Goal: Task Accomplishment & Management: Use online tool/utility

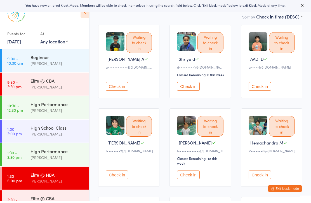
scroll to position [41, 0]
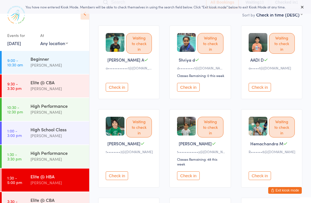
click at [188, 180] on button "Check in" at bounding box center [188, 175] width 22 height 9
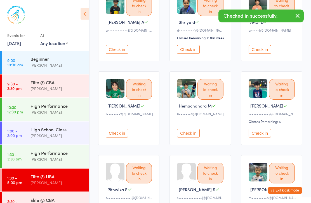
scroll to position [78, 0]
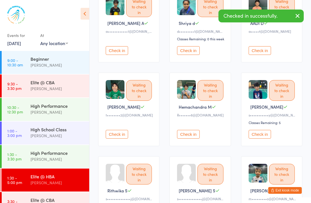
click at [267, 139] on button "Check in" at bounding box center [260, 134] width 22 height 9
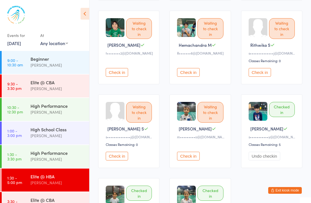
scroll to position [141, 0]
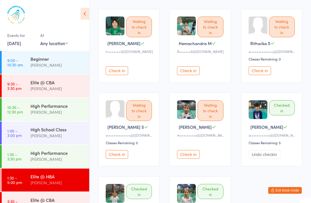
click at [262, 73] on button "Check in" at bounding box center [260, 70] width 22 height 9
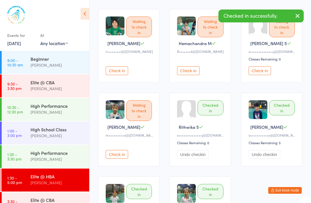
click at [264, 75] on button "Check in" at bounding box center [260, 70] width 22 height 9
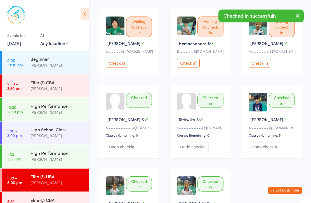
click at [265, 66] on button "Check in" at bounding box center [260, 63] width 22 height 9
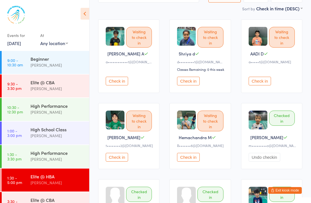
scroll to position [46, 0]
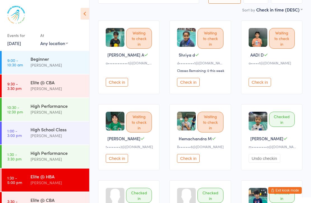
click at [21, 41] on link "[DATE]" at bounding box center [14, 43] width 14 height 6
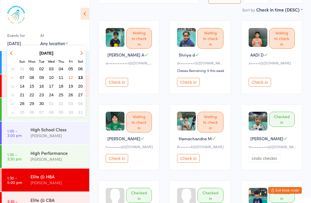
click at [83, 70] on button "06" at bounding box center [80, 69] width 9 height 8
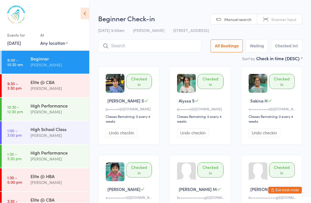
scroll to position [0, 0]
click at [63, 176] on div "Elite @ HBA" at bounding box center [58, 176] width 54 height 6
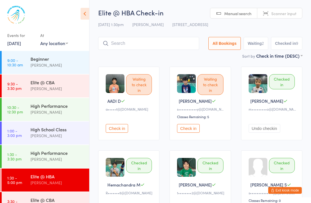
click at [21, 45] on link "[DATE]" at bounding box center [14, 43] width 14 height 6
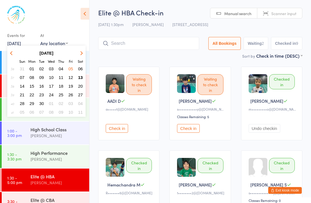
click at [83, 76] on button "13" at bounding box center [80, 78] width 9 height 8
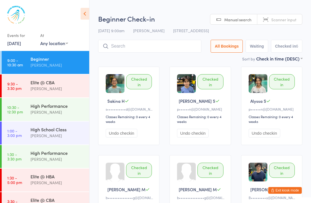
click at [72, 130] on div "High School Class" at bounding box center [58, 129] width 54 height 6
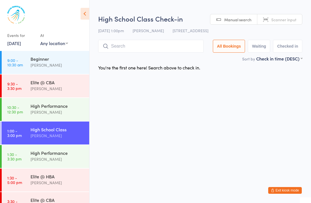
click at [56, 180] on div "[PERSON_NAME]" at bounding box center [58, 182] width 54 height 6
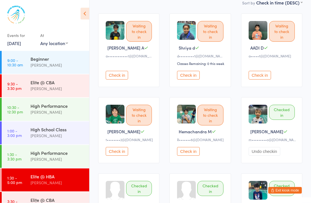
scroll to position [53, 0]
click at [118, 79] on button "Check in" at bounding box center [117, 75] width 22 height 9
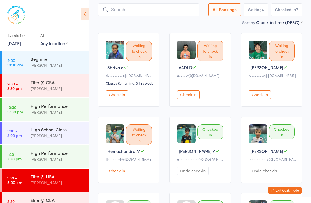
scroll to position [32, 0]
